Goal: Find specific page/section: Find specific page/section

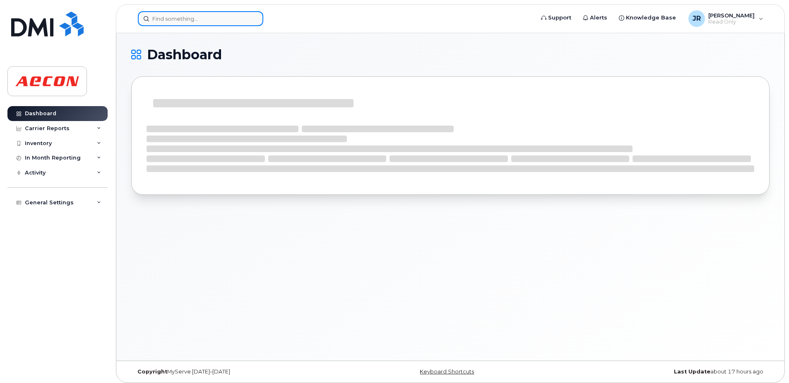
click at [206, 19] on input at bounding box center [200, 18] width 125 height 15
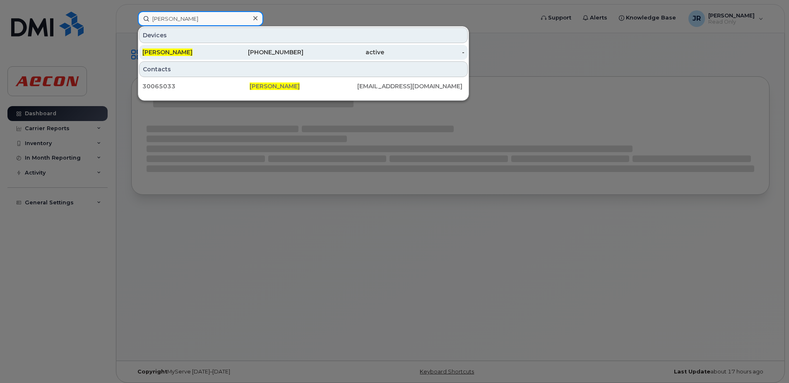
type input "anjana tiruvur"
drag, startPoint x: 170, startPoint y: 53, endPoint x: 164, endPoint y: 53, distance: 5.4
click at [170, 53] on span "[PERSON_NAME]" at bounding box center [167, 51] width 50 height 7
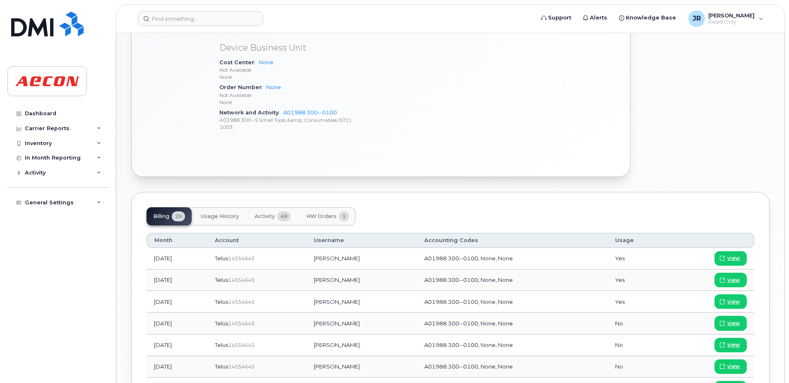
scroll to position [373, 0]
click at [262, 215] on span "Activity" at bounding box center [265, 215] width 20 height 7
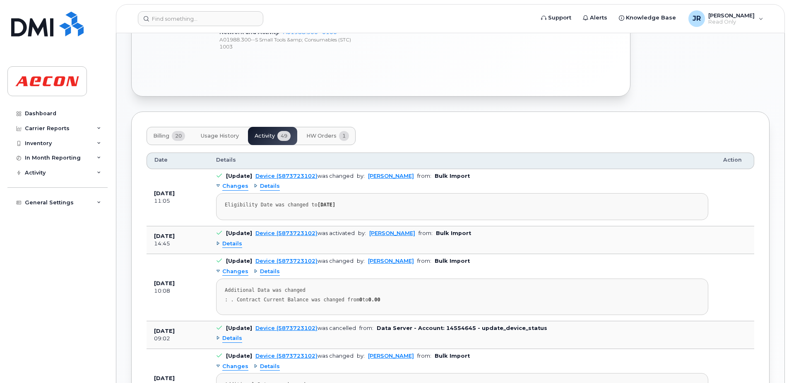
scroll to position [497, 0]
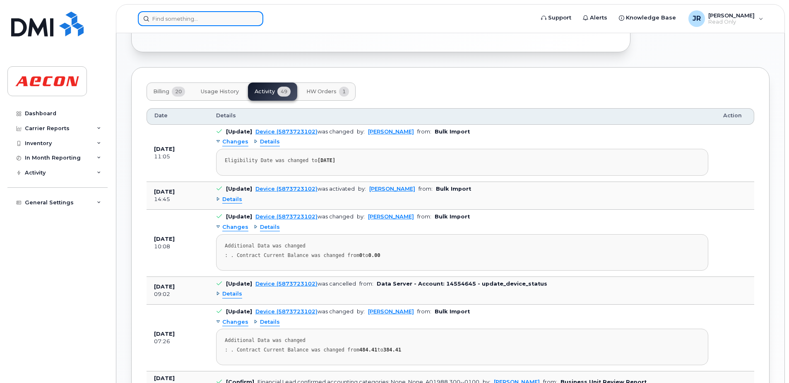
click at [219, 17] on input at bounding box center [200, 18] width 125 height 15
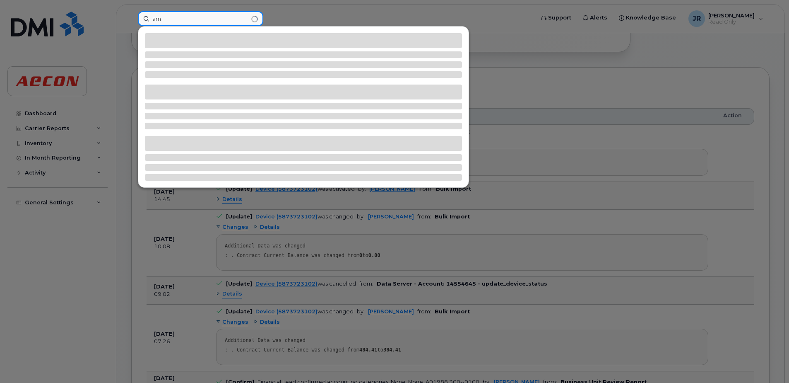
type input "a"
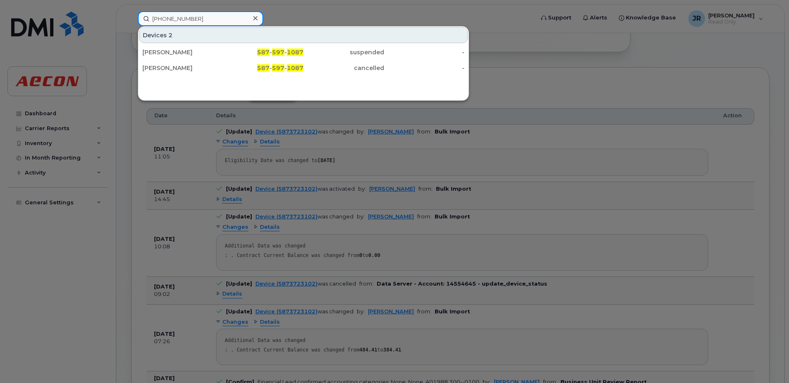
type input "587 597 1087"
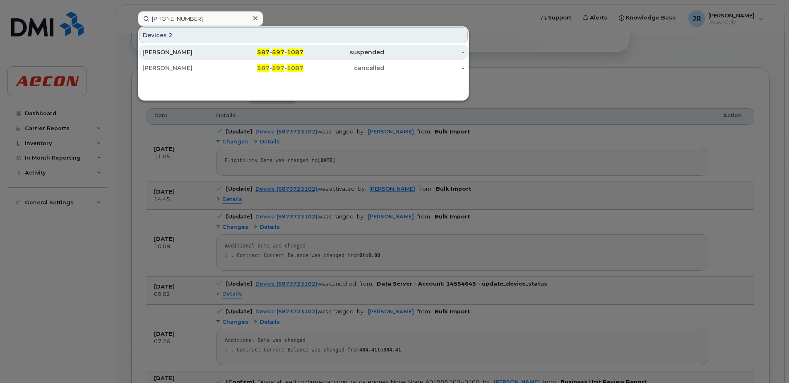
click at [184, 53] on div "Adam Lampinen" at bounding box center [182, 52] width 81 height 8
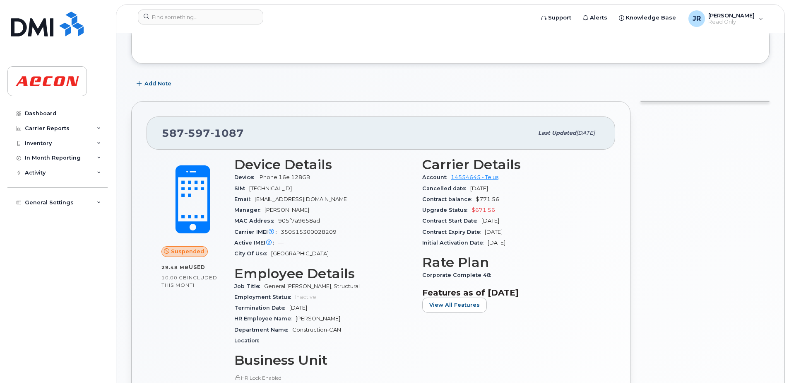
scroll to position [124, 0]
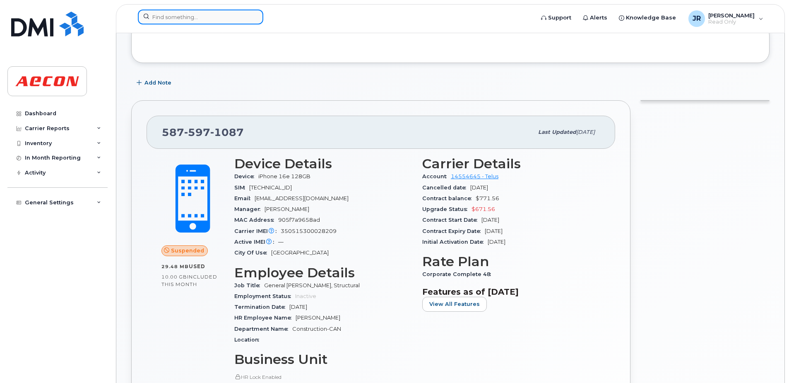
click at [206, 19] on input at bounding box center [200, 17] width 125 height 15
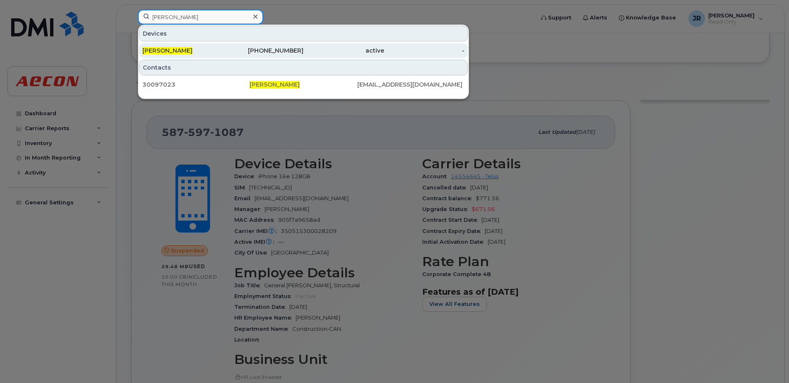
type input "annette hilton"
click at [166, 48] on span "Annette Hilton" at bounding box center [167, 50] width 50 height 7
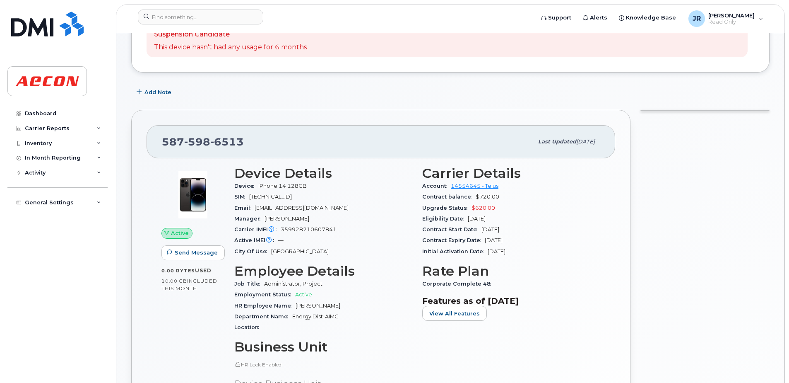
scroll to position [83, 0]
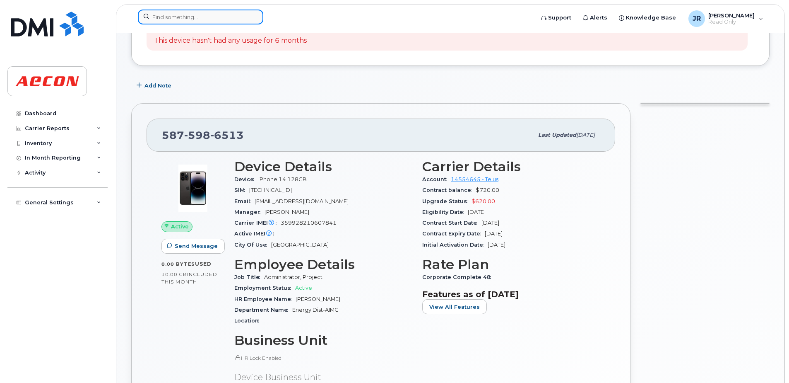
click at [205, 16] on input at bounding box center [200, 17] width 125 height 15
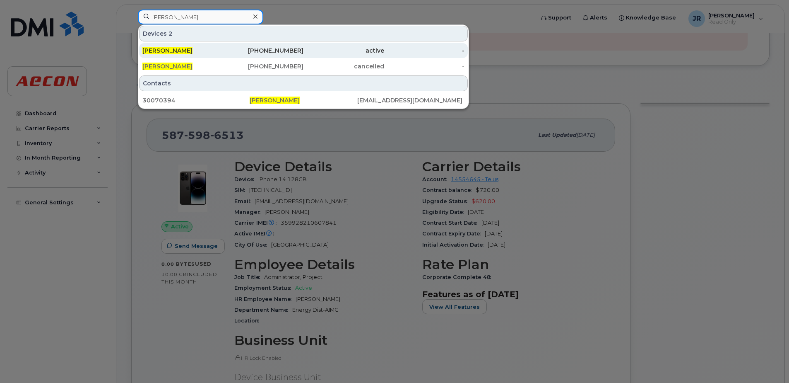
type input "brandon huebert"
click at [171, 52] on span "Brandon Huebert" at bounding box center [167, 50] width 50 height 7
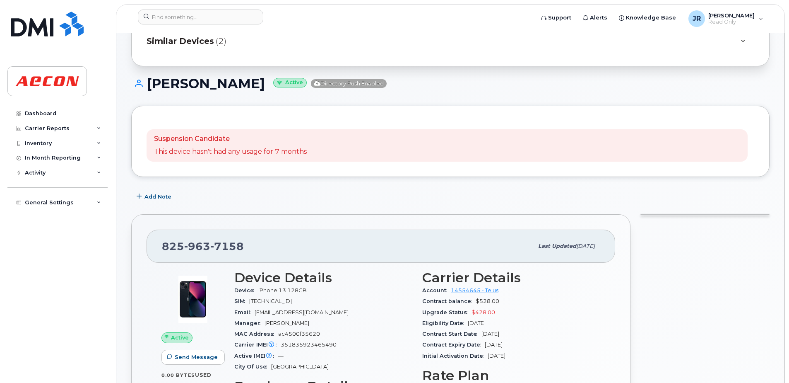
scroll to position [41, 0]
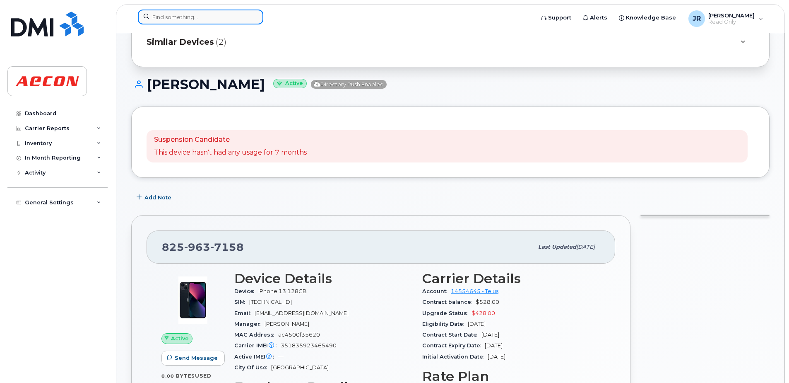
click at [200, 17] on input at bounding box center [200, 17] width 125 height 15
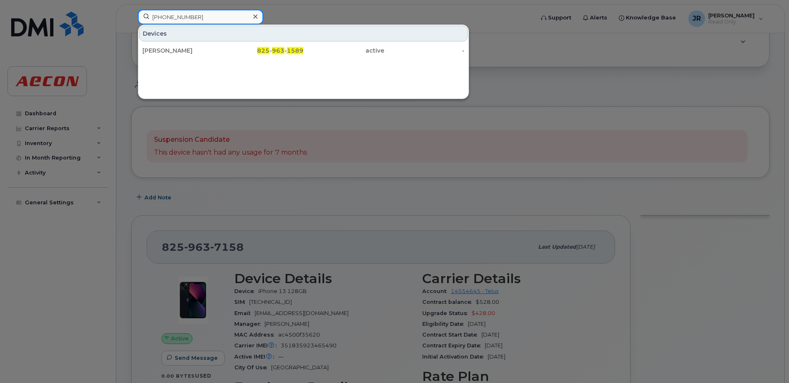
type input "825 963 1589"
click at [176, 51] on div "Camila Jurado" at bounding box center [182, 50] width 81 height 8
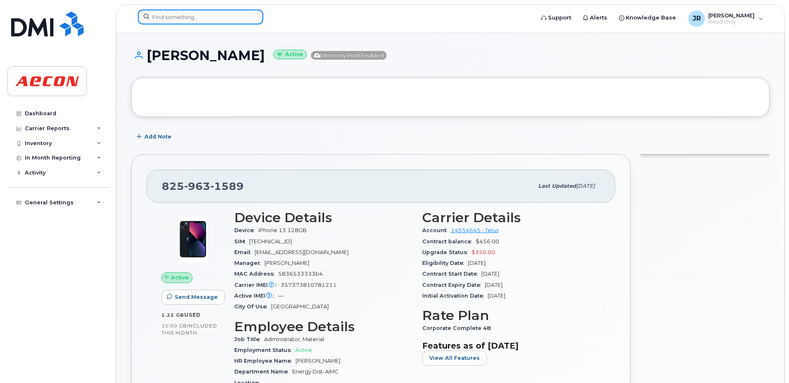
click at [205, 16] on input at bounding box center [200, 17] width 125 height 15
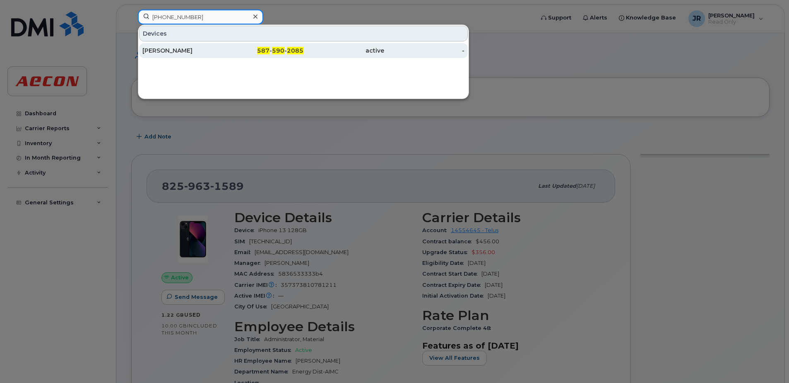
type input "587 590 2085"
click at [156, 52] on div "[PERSON_NAME]" at bounding box center [182, 50] width 81 height 8
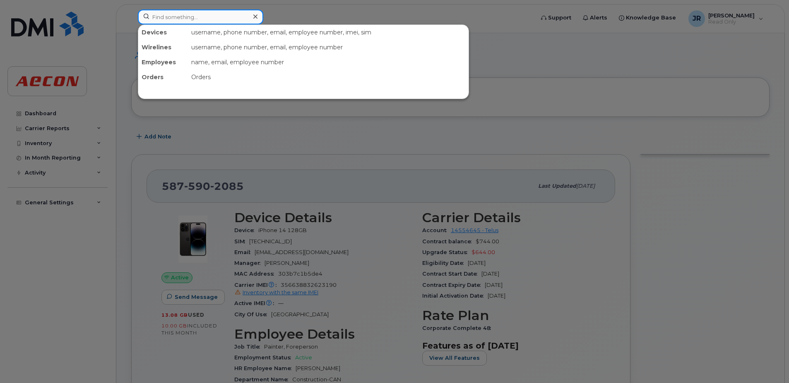
click at [197, 15] on input at bounding box center [200, 17] width 125 height 15
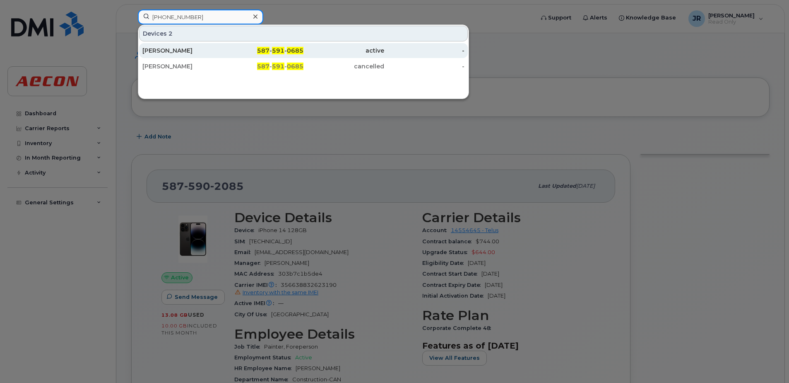
type input "[PHONE_NUMBER]"
click at [165, 53] on div "[PERSON_NAME]" at bounding box center [182, 50] width 81 height 8
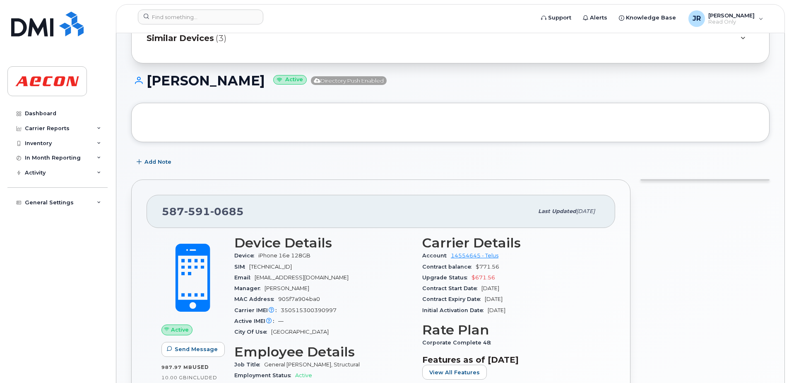
scroll to position [124, 0]
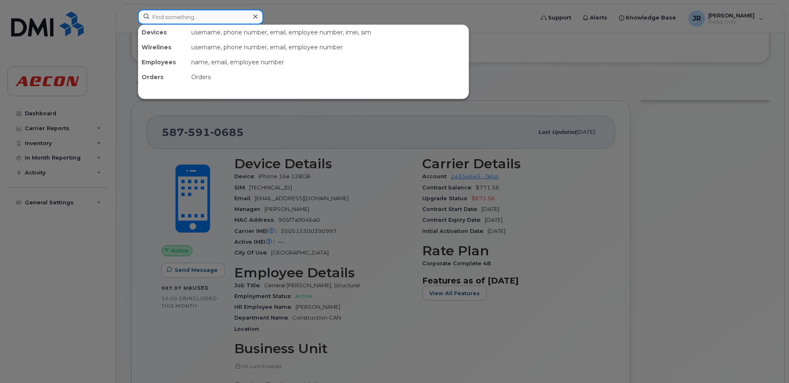
click at [214, 12] on input at bounding box center [200, 17] width 125 height 15
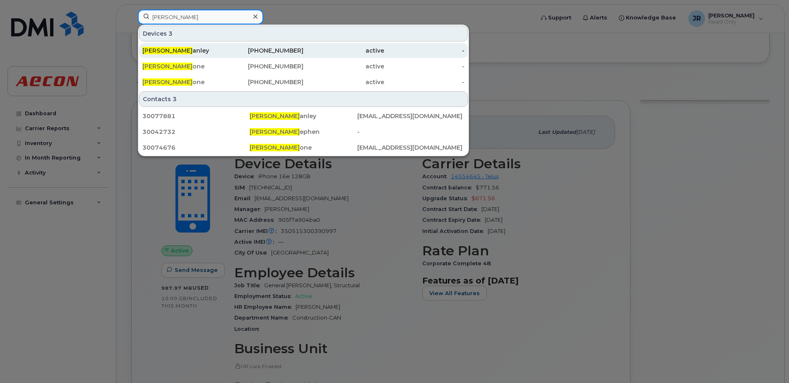
type input "karen stanley"
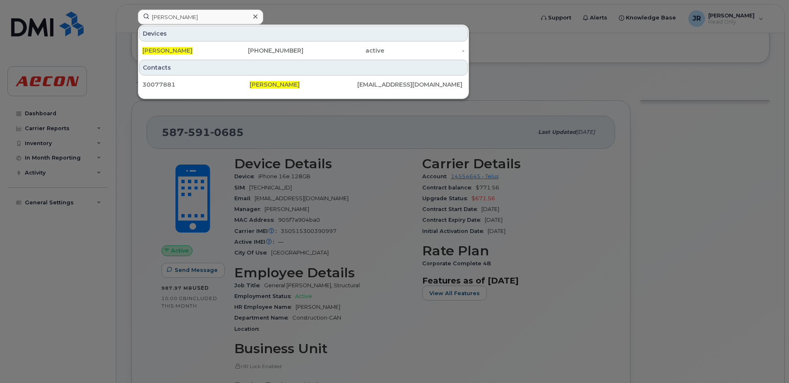
click at [174, 50] on span "Karen Stanley" at bounding box center [167, 50] width 50 height 7
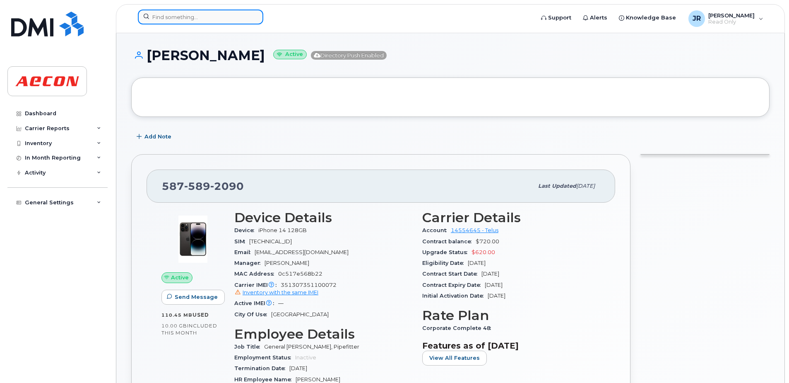
click at [207, 14] on input at bounding box center [200, 17] width 125 height 15
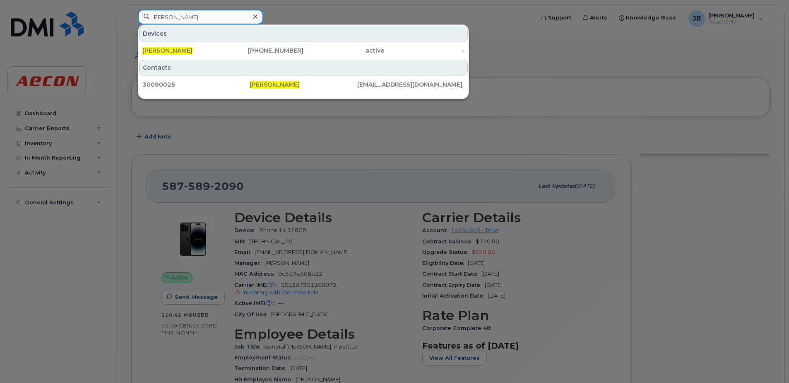
type input "kevin dobler"
click at [175, 51] on span "Kevin Dobler" at bounding box center [167, 50] width 50 height 7
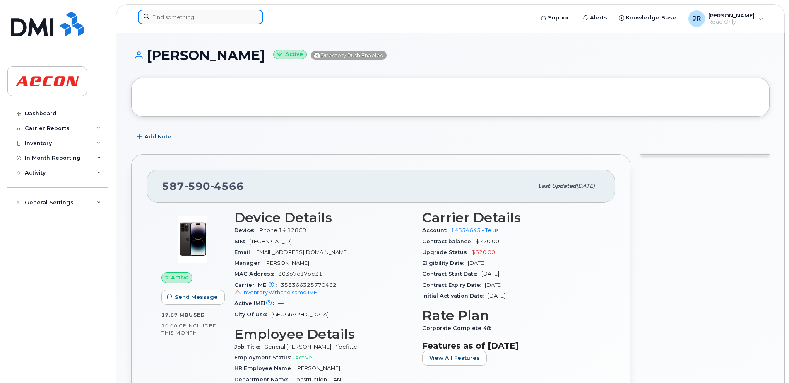
click at [201, 16] on input at bounding box center [200, 17] width 125 height 15
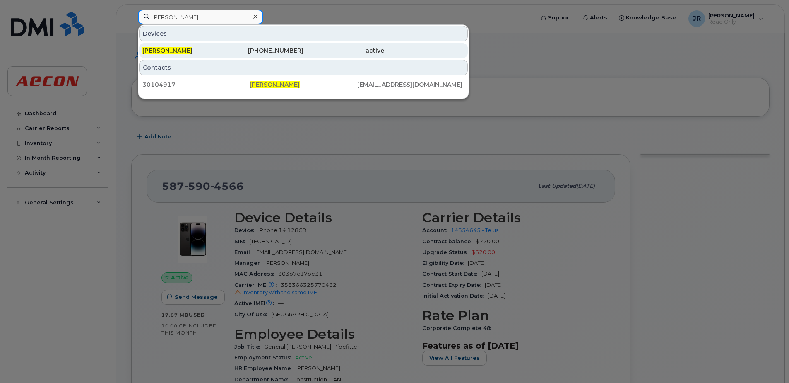
type input "martin thomas"
click at [186, 51] on span "Martin Thomas" at bounding box center [167, 50] width 50 height 7
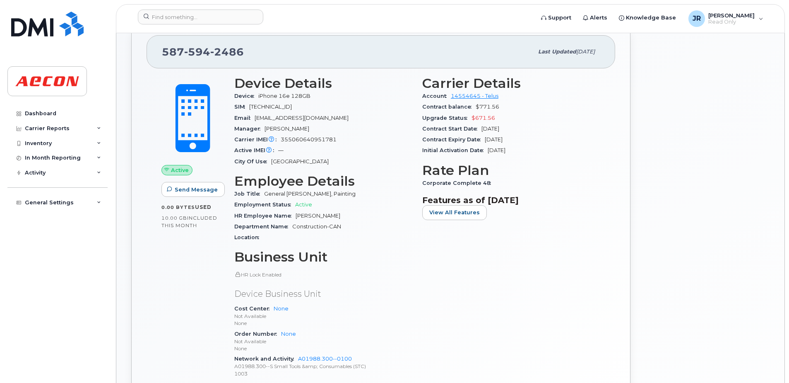
scroll to position [166, 0]
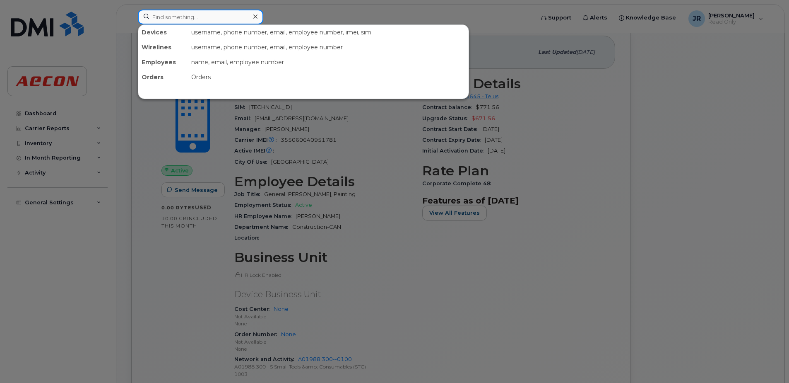
click at [190, 14] on input at bounding box center [200, 17] width 125 height 15
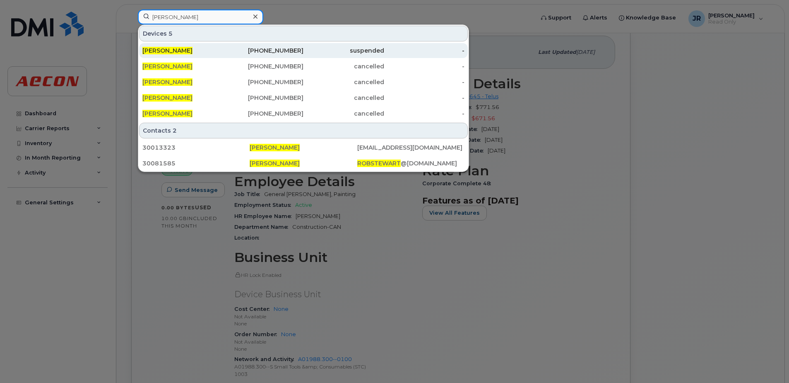
type input "rob stewart"
click at [167, 53] on span "[PERSON_NAME]" at bounding box center [167, 50] width 50 height 7
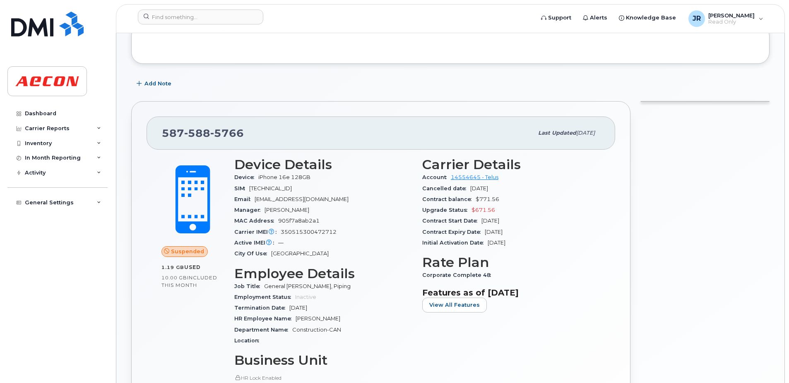
scroll to position [124, 0]
